Goal: Use online tool/utility: Utilize a website feature to perform a specific function

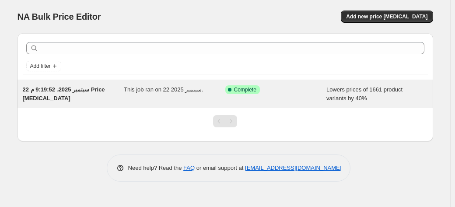
click at [102, 98] on div "22 سبتمبر 2025، 9:19:52 م Price [MEDICAL_DATA]" at bounding box center [73, 93] width 101 height 17
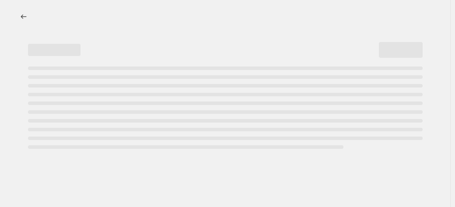
select select "percentage"
select select "no_change"
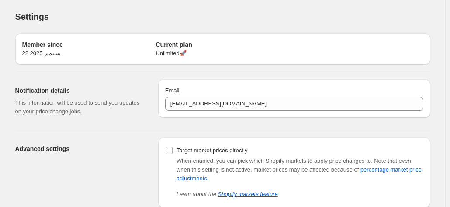
scroll to position [53, 0]
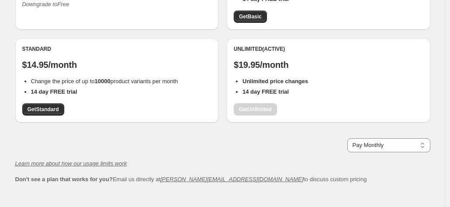
scroll to position [194, 0]
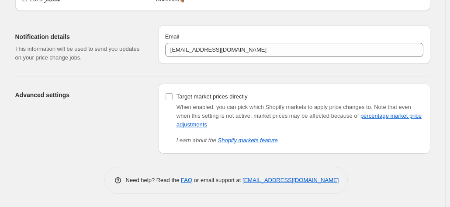
scroll to position [53, 0]
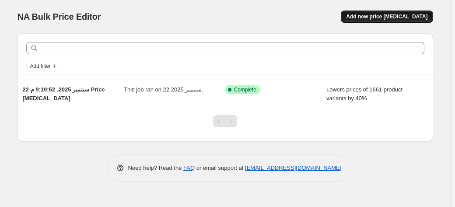
click at [366, 15] on span "Add new price [MEDICAL_DATA]" at bounding box center [386, 16] width 81 height 7
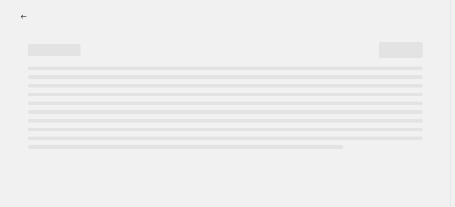
select select "percentage"
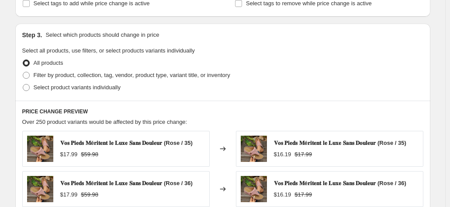
scroll to position [414, 0]
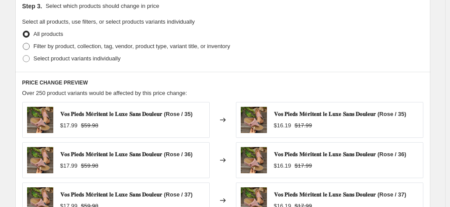
click at [73, 46] on span "Filter by product, collection, tag, vendor, product type, variant title, or inv…" at bounding box center [132, 46] width 197 height 7
click at [23, 43] on input "Filter by product, collection, tag, vendor, product type, variant title, or inv…" at bounding box center [23, 43] width 0 height 0
radio input "true"
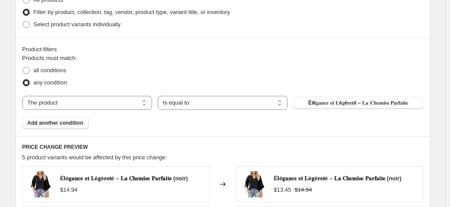
scroll to position [475, 0]
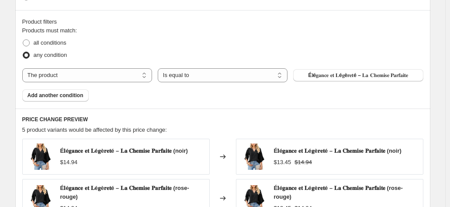
click at [326, 65] on div "Products must match: all conditions any condition The product The product's col…" at bounding box center [222, 63] width 401 height 75
click at [331, 73] on span "É𝐥é𝐠𝐚𝐧𝐜𝐞 𝐞𝐭 𝐋é𝐠è𝐫𝐞𝐭é – 𝐋𝐚 𝐂𝐡𝐞𝐦𝐢𝐬𝐞 𝐏𝐚𝐫𝐟𝐚𝐢𝐭𝐞" at bounding box center [359, 75] width 100 height 7
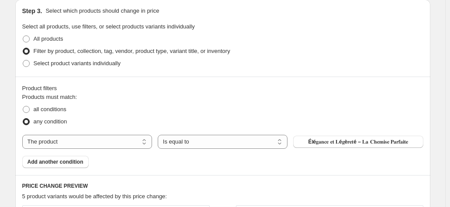
scroll to position [410, 0]
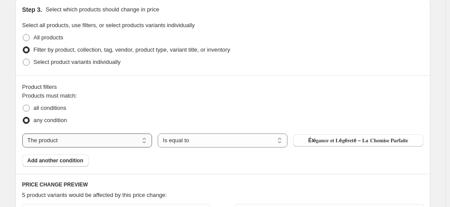
click at [123, 134] on select "The product The product's collection The product's vendor The product's status …" at bounding box center [87, 140] width 130 height 14
select select "collection"
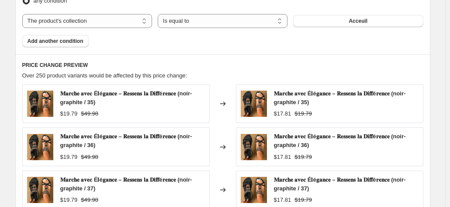
scroll to position [530, 0]
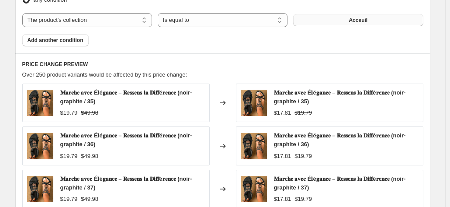
click at [323, 17] on button "Acceuil" at bounding box center [358, 20] width 130 height 12
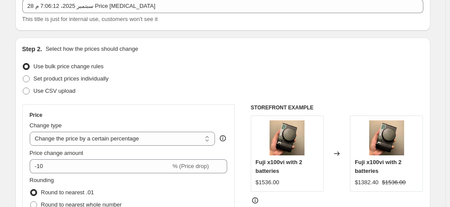
scroll to position [127, 0]
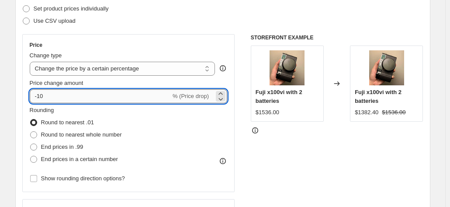
click at [116, 97] on input "-10" at bounding box center [100, 96] width 141 height 14
type input "-1"
type input "-20"
click at [289, 144] on div "STOREFRONT EXAMPLE Fuji x100vi with 2 batteries $1536.00 Changed to Fuji x100vi…" at bounding box center [337, 141] width 173 height 214
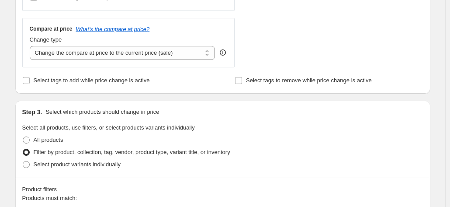
scroll to position [307, 0]
click at [164, 57] on select "Change the compare at price to the current price (sale) Change the compare at p…" at bounding box center [123, 53] width 186 height 14
select select "no_change"
click at [31, 46] on select "Change the compare at price to the current price (sale) Change the compare at p…" at bounding box center [123, 53] width 186 height 14
click at [250, 116] on div "Step 3. Select which products should change in price" at bounding box center [222, 112] width 401 height 9
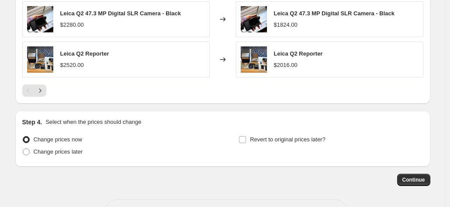
scroll to position [763, 0]
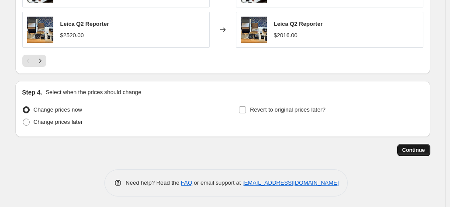
click at [411, 146] on span "Continue" at bounding box center [414, 149] width 23 height 7
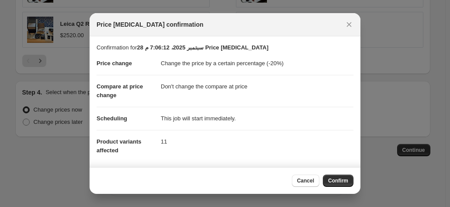
scroll to position [80, 0]
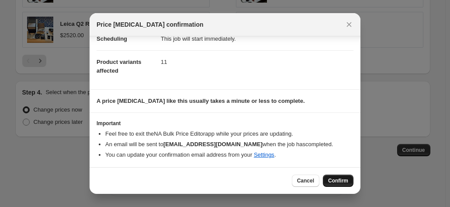
click at [347, 178] on span "Confirm" at bounding box center [338, 180] width 20 height 7
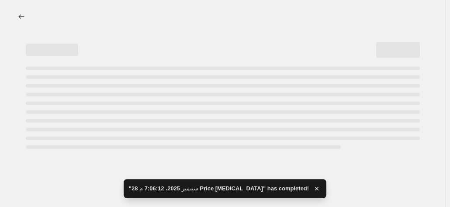
select select "percentage"
select select "no_change"
select select "collection"
